Goal: Ask a question

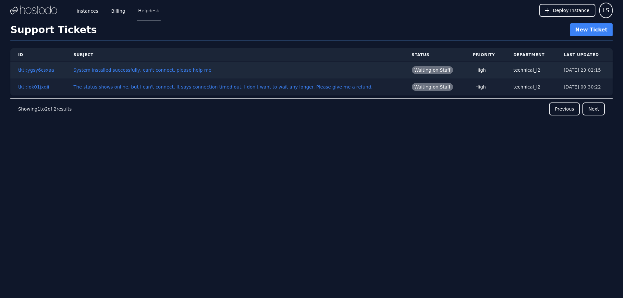
click at [296, 87] on link "The status shows online, but I can't connect. It says connection timed out. I d…" at bounding box center [222, 86] width 299 height 5
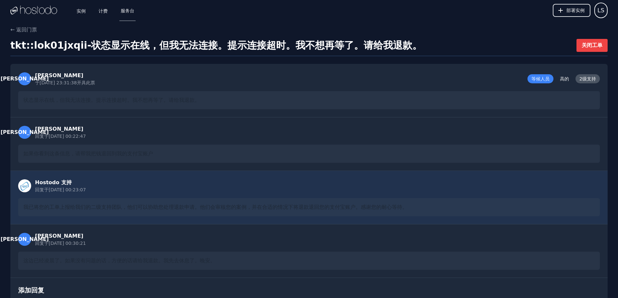
click at [188, 225] on div "[PERSON_NAME] 回复于 [DATE] 00:30:21 这边已经凌晨了。如果没有问题的话，方便的话请给我退款。我先去休息了。晚安。" at bounding box center [308, 251] width 597 height 54
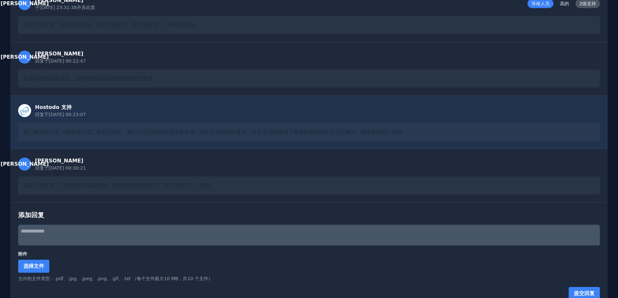
scroll to position [85, 0]
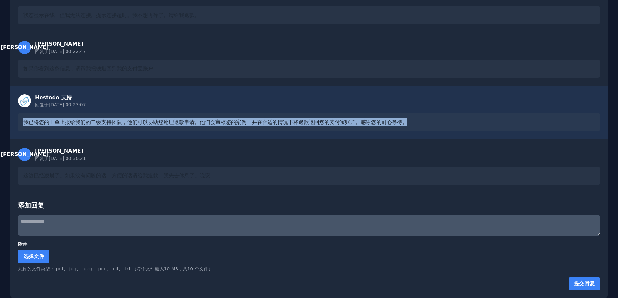
drag, startPoint x: 433, startPoint y: 117, endPoint x: 12, endPoint y: 110, distance: 420.9
click at [12, 110] on div "Hostodo 支持 回复于 [DATE] 00:23:07 我已将您的工单上报给我们的二级支持团队，他们可以协助您处理退款申请。他们会审核您的案例，并在合适…" at bounding box center [308, 113] width 597 height 54
click at [162, 122] on font "我已将您的工单上报给我们的二级支持团队，他们可以协助您处理退款申请。他们会审核您的案例，并在合适的情况下将退款退回您的支付宝账户。感谢您的耐心等待。" at bounding box center [215, 122] width 384 height 6
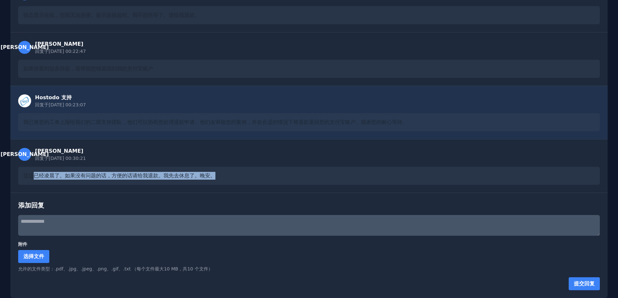
drag, startPoint x: 31, startPoint y: 174, endPoint x: 255, endPoint y: 176, distance: 223.9
click at [255, 176] on div "这边已经凌晨了。如果没有问题的话，方便的话请给我退款。我先去休息了。晚安。" at bounding box center [309, 176] width 582 height 18
click at [257, 174] on div "这边已经凌晨了。如果没有问题的话，方便的话请给我退款。我先去休息了。晚安。" at bounding box center [309, 176] width 582 height 18
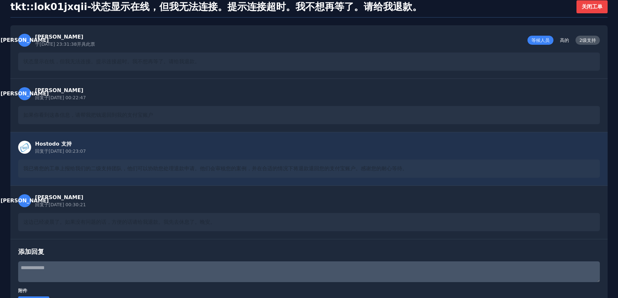
scroll to position [0, 0]
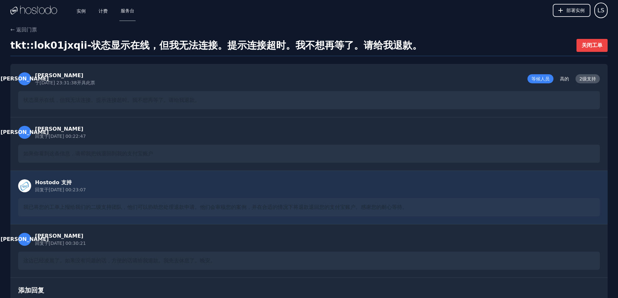
drag, startPoint x: 141, startPoint y: 142, endPoint x: 144, endPoint y: 53, distance: 88.6
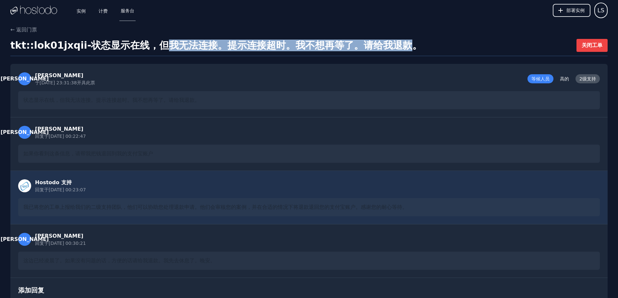
drag, startPoint x: 160, startPoint y: 45, endPoint x: 401, endPoint y: 37, distance: 241.9
click at [401, 37] on div "← 返回门票 tkt::lok01jxqii - 状态显示在线，但我无法连接。提示连接超时。我不想再等了。请给我退款。 关闭工单 [PERSON_NAME] …" at bounding box center [309, 204] width 618 height 357
click at [264, 46] on font "状态显示在线，但我无法连接。提示连接超时。我不想再等了。请给我退款。" at bounding box center [256, 45] width 331 height 11
drag, startPoint x: 221, startPoint y: 42, endPoint x: 424, endPoint y: 42, distance: 203.1
click at [424, 42] on div "tkt::lok01jxqii - 状态显示在线，但我无法连接。提示连接超时。我不想再等了。请给我退款。 关闭工单" at bounding box center [308, 47] width 597 height 17
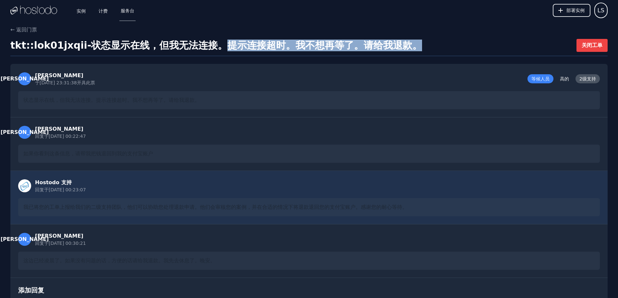
click at [325, 42] on font "状态显示在线，但我无法连接。提示连接超时。我不想再等了。请给我退款。" at bounding box center [256, 45] width 331 height 11
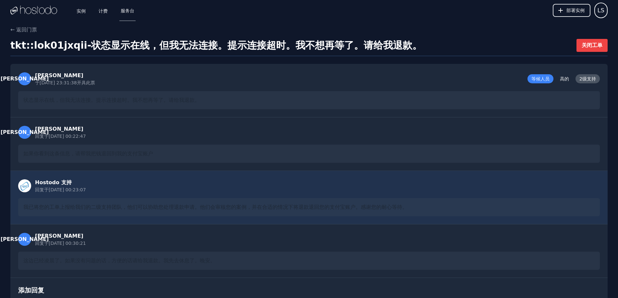
click at [286, 43] on font "状态显示在线，但我无法连接。提示连接超时。我不想再等了。请给我退款。" at bounding box center [256, 45] width 331 height 11
click at [81, 12] on font "实例" at bounding box center [81, 10] width 9 height 5
